Goal: Transaction & Acquisition: Purchase product/service

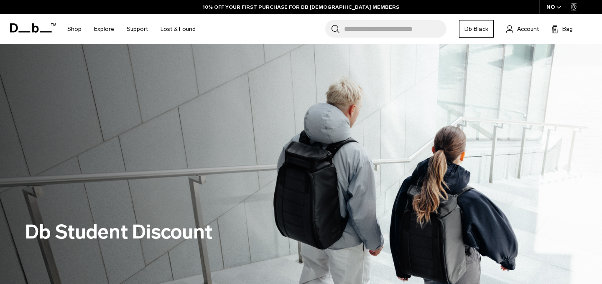
click at [30, 22] on span at bounding box center [33, 28] width 46 height 32
click at [36, 33] on span at bounding box center [33, 28] width 46 height 32
click at [45, 32] on icon at bounding box center [46, 31] width 12 height 1
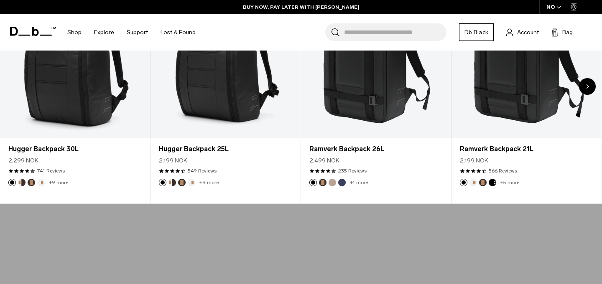
scroll to position [390, 0]
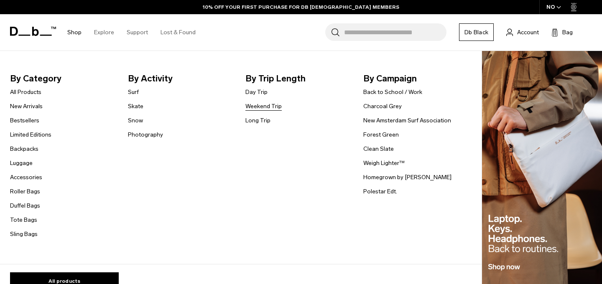
click at [275, 106] on link "Weekend Trip" at bounding box center [263, 106] width 36 height 9
